Goal: Information Seeking & Learning: Learn about a topic

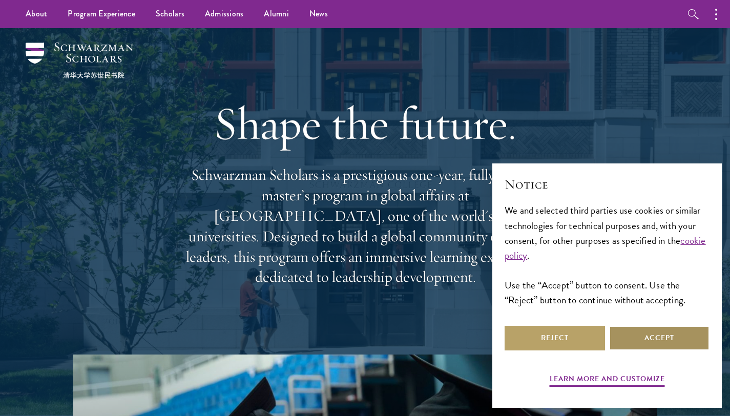
click at [637, 332] on button "Accept" at bounding box center [659, 338] width 100 height 25
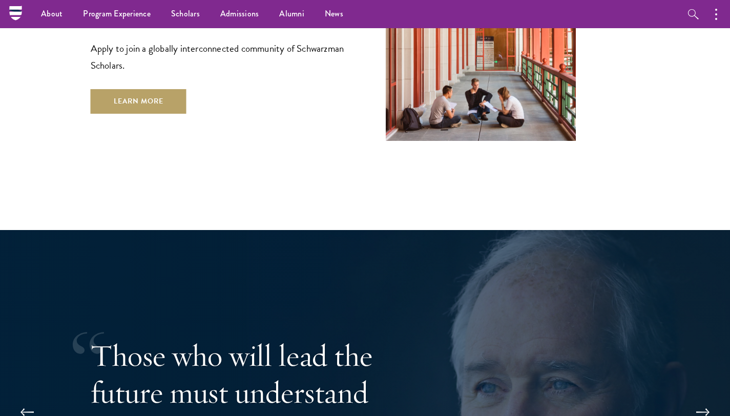
scroll to position [1807, 0]
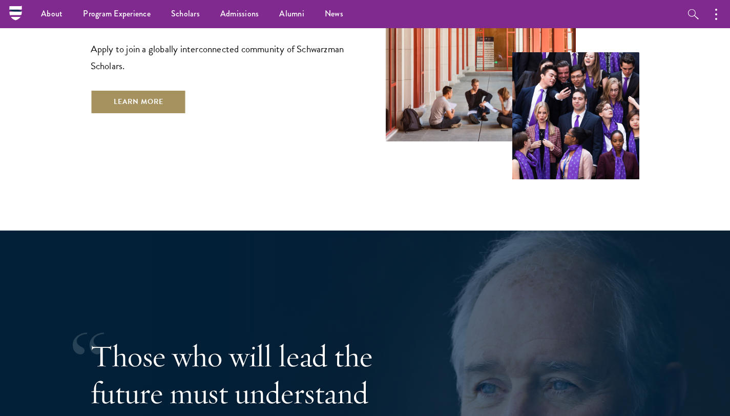
click at [126, 90] on link "Learn More" at bounding box center [139, 102] width 96 height 25
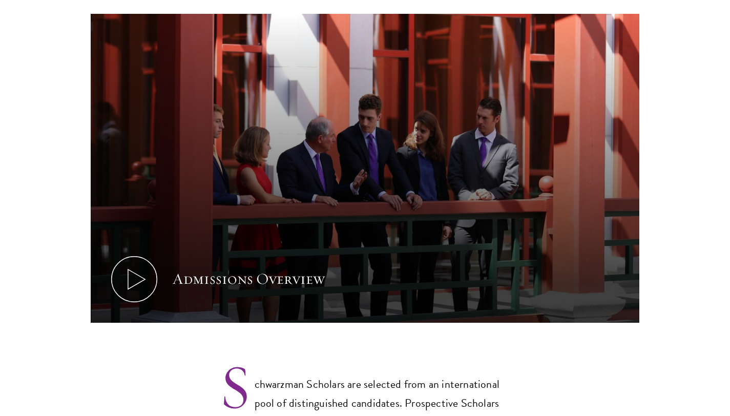
scroll to position [715, 0]
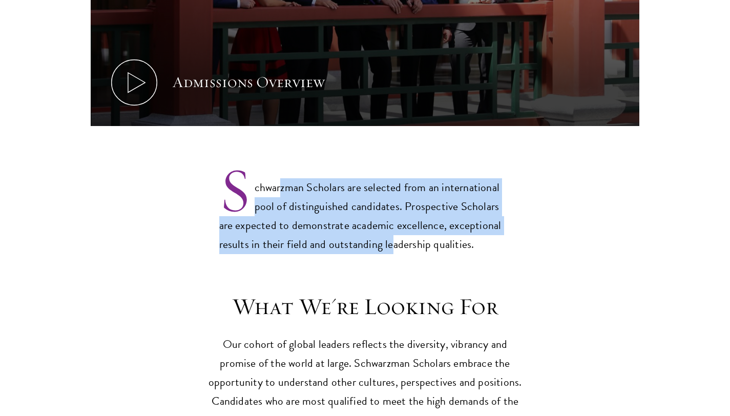
drag, startPoint x: 285, startPoint y: 172, endPoint x: 392, endPoint y: 215, distance: 114.5
click at [392, 215] on p "Schwarzman Scholars are selected from an international pool of distinguished ca…" at bounding box center [365, 207] width 292 height 93
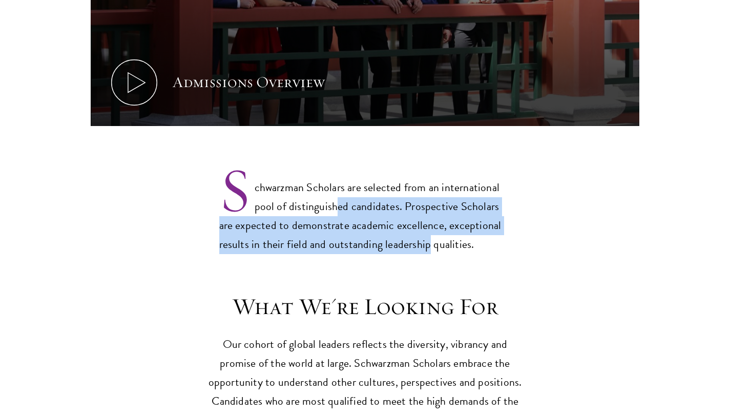
drag, startPoint x: 427, startPoint y: 219, endPoint x: 333, endPoint y: 177, distance: 102.8
click at [333, 177] on p "Schwarzman Scholars are selected from an international pool of distinguished ca…" at bounding box center [365, 207] width 292 height 93
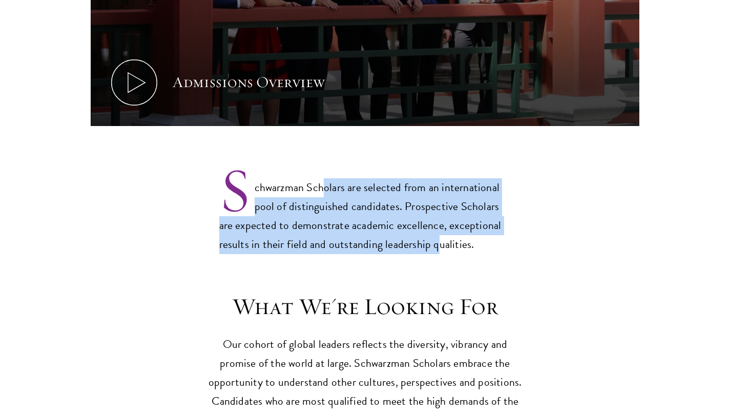
drag, startPoint x: 322, startPoint y: 163, endPoint x: 435, endPoint y: 225, distance: 128.2
click at [435, 225] on p "Schwarzman Scholars are selected from an international pool of distinguished ca…" at bounding box center [365, 207] width 292 height 93
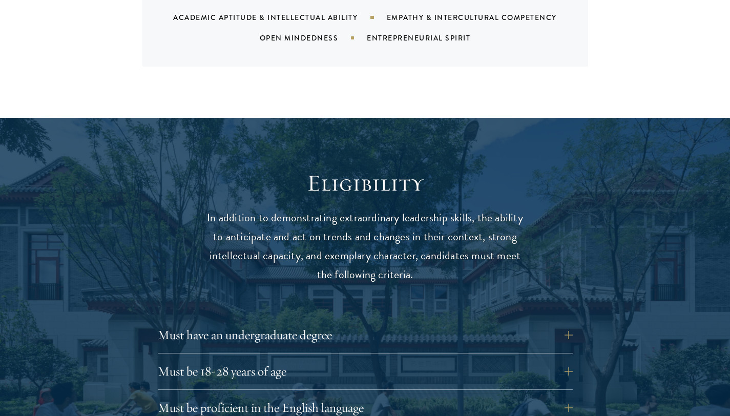
scroll to position [1406, 0]
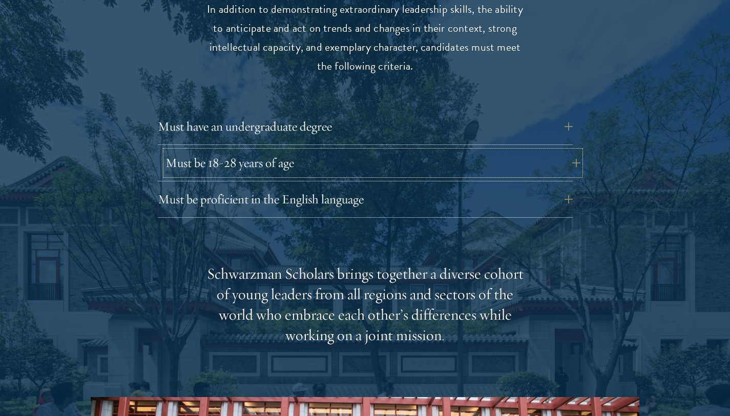
click at [348, 151] on button "Must be 18-28 years of age" at bounding box center [373, 163] width 415 height 25
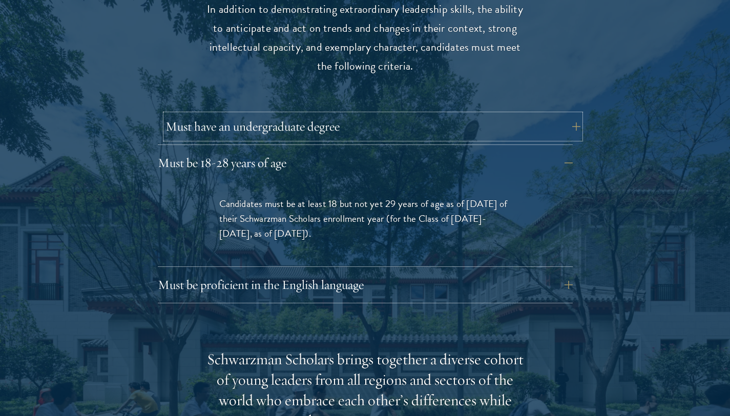
click at [342, 114] on button "Must have an undergraduate degree" at bounding box center [373, 126] width 415 height 25
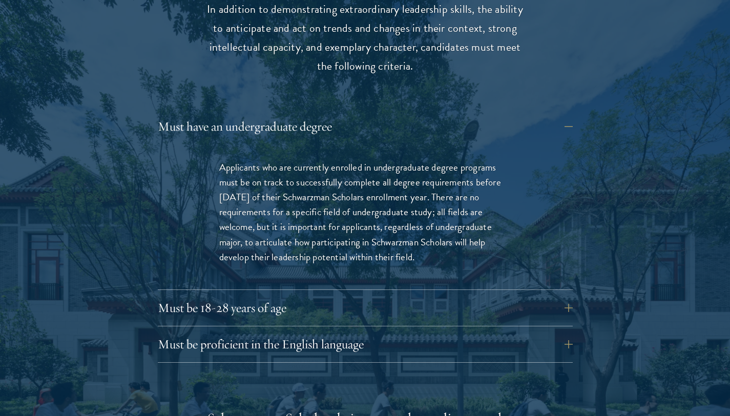
click at [471, 340] on div "Must be proficient in the English language Applicants must demonstrate strong E…" at bounding box center [365, 347] width 415 height 31
click at [474, 332] on button "Must be proficient in the English language" at bounding box center [373, 344] width 415 height 25
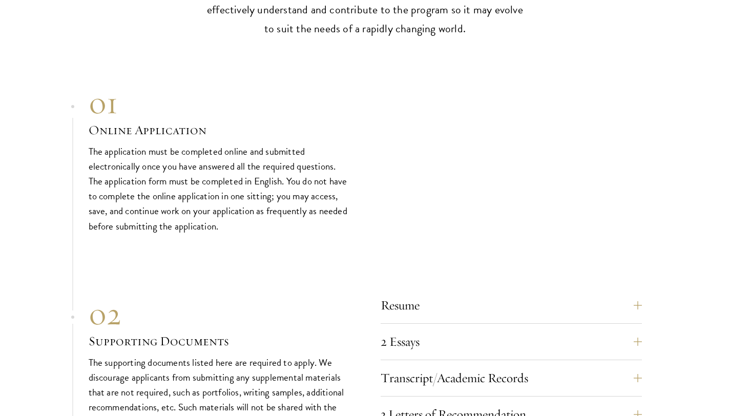
scroll to position [3310, 0]
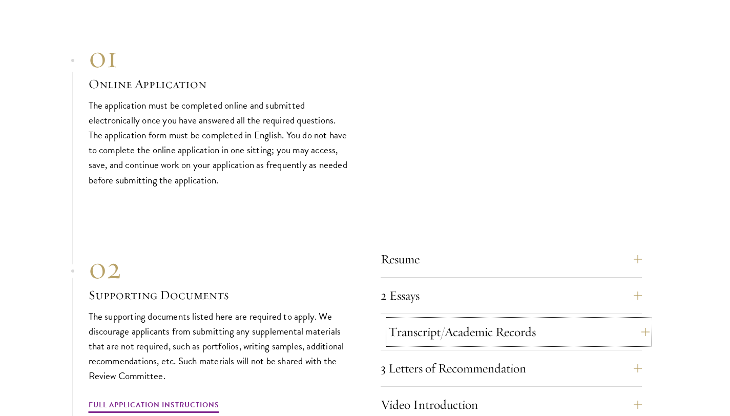
click at [604, 320] on button "Transcript/Academic Records" at bounding box center [518, 332] width 261 height 25
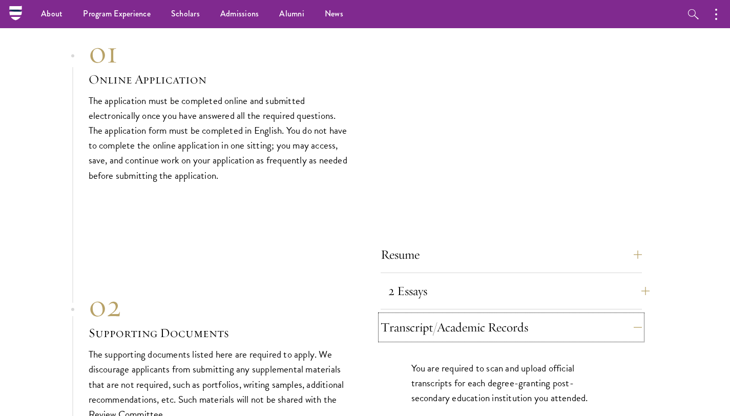
scroll to position [3036, 0]
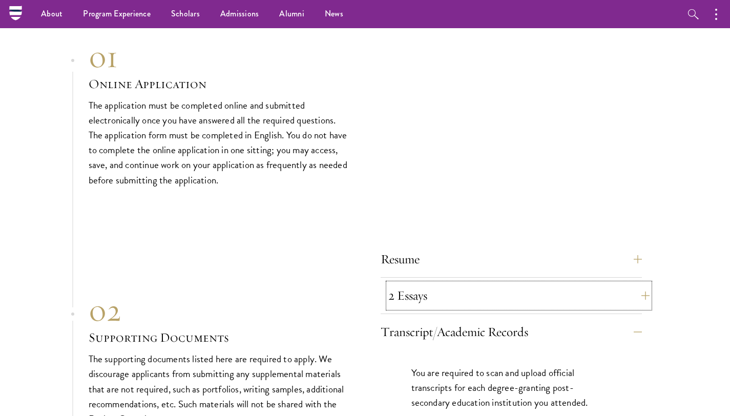
click at [608, 283] on button "2 Essays" at bounding box center [518, 295] width 261 height 25
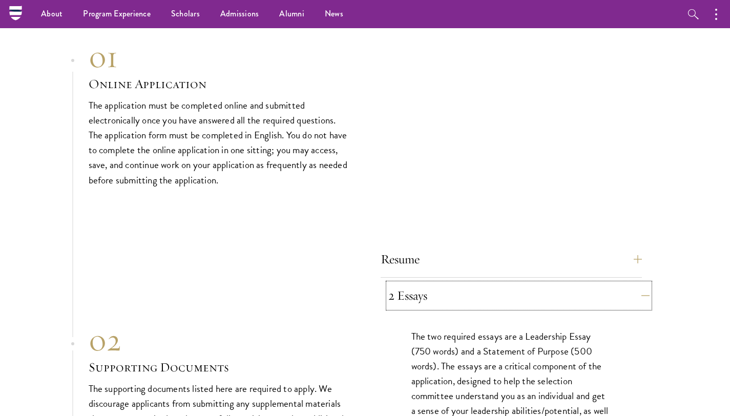
click at [608, 283] on button "2 Essays" at bounding box center [518, 295] width 261 height 25
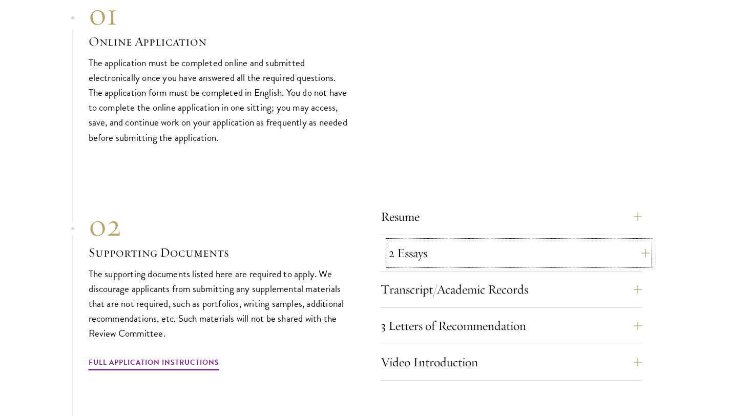
scroll to position [3242, 0]
